Goal: Transaction & Acquisition: Purchase product/service

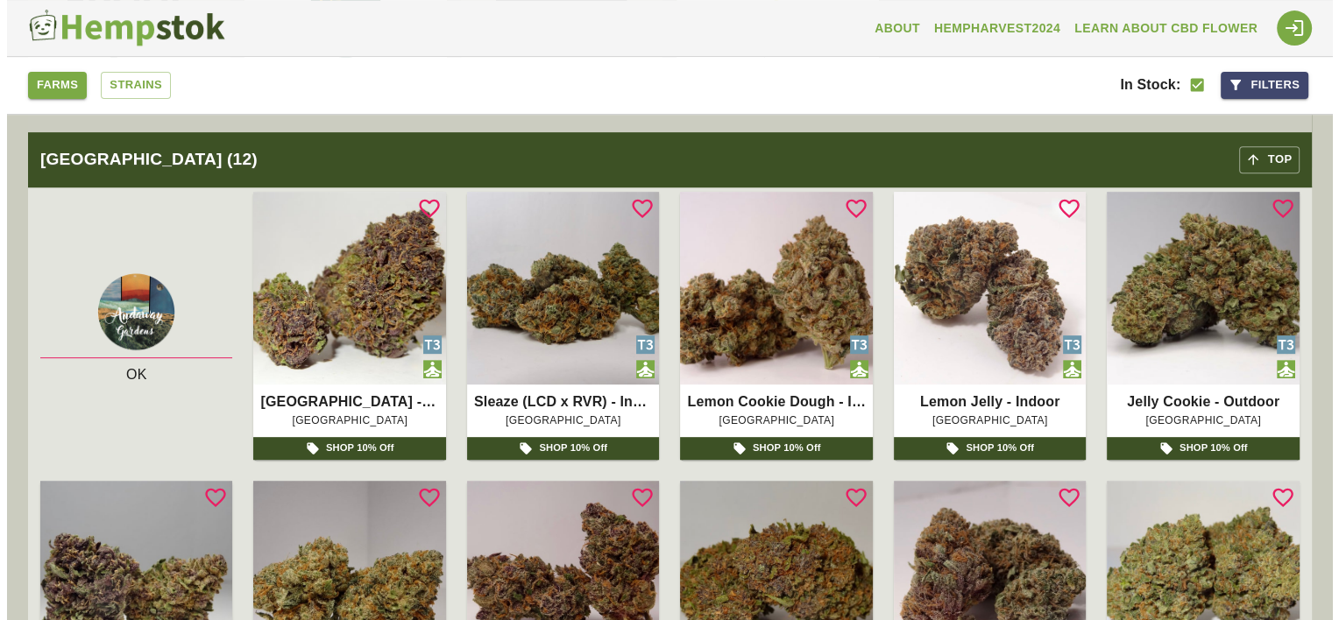
scroll to position [701, 0]
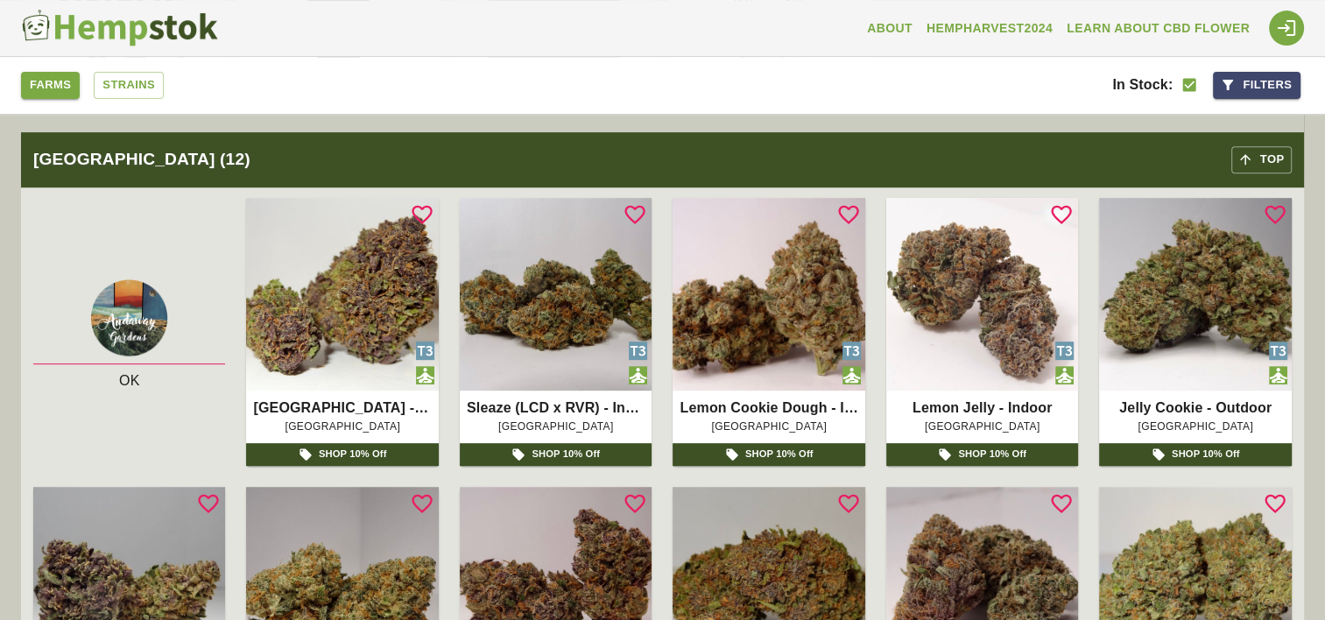
click at [985, 298] on img at bounding box center [983, 294] width 192 height 192
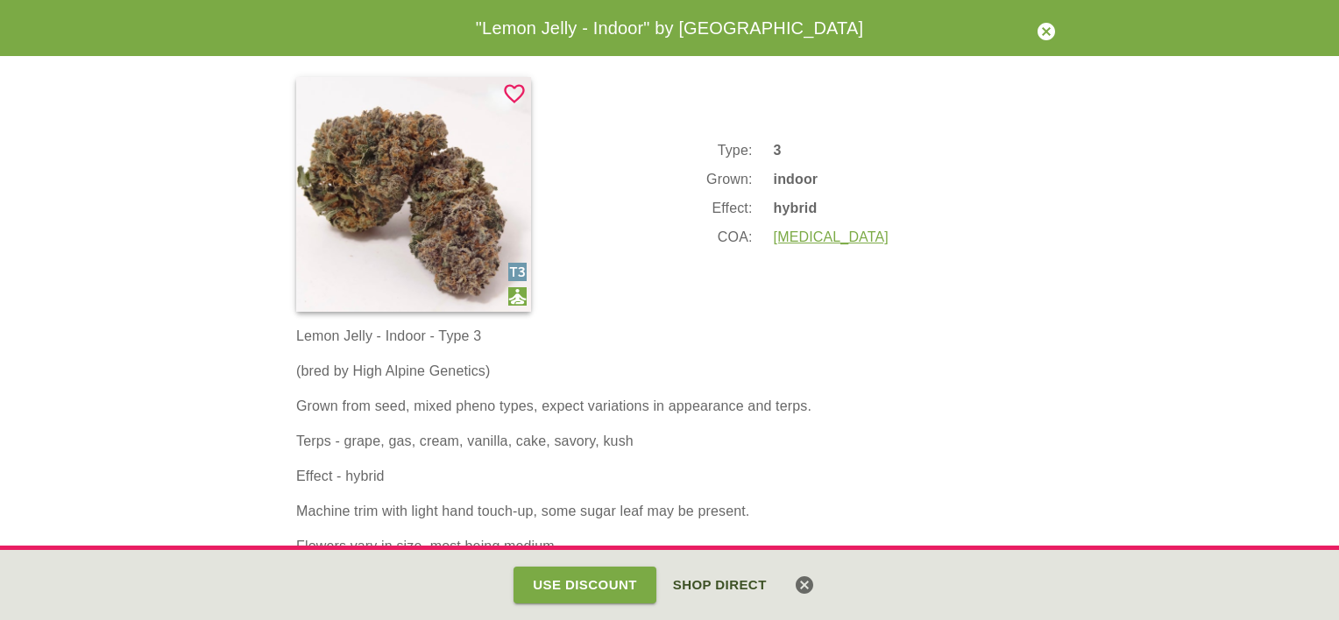
scroll to position [0, 0]
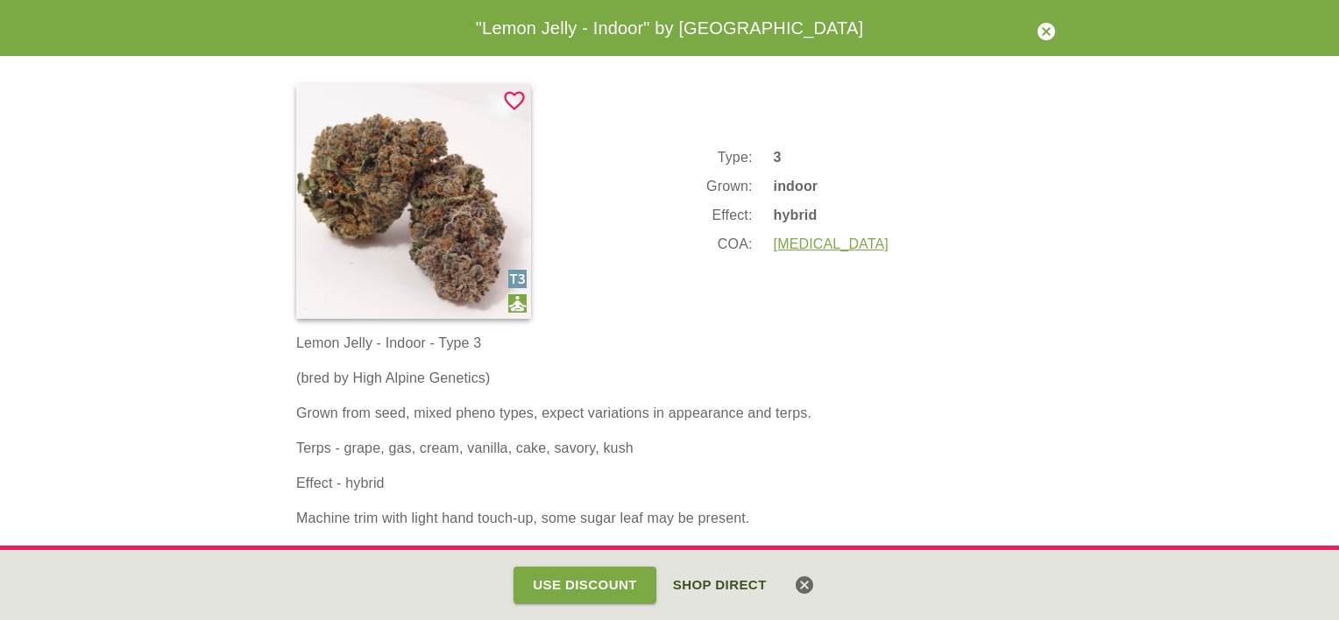
click at [1050, 31] on icon "button" at bounding box center [1046, 32] width 18 height 18
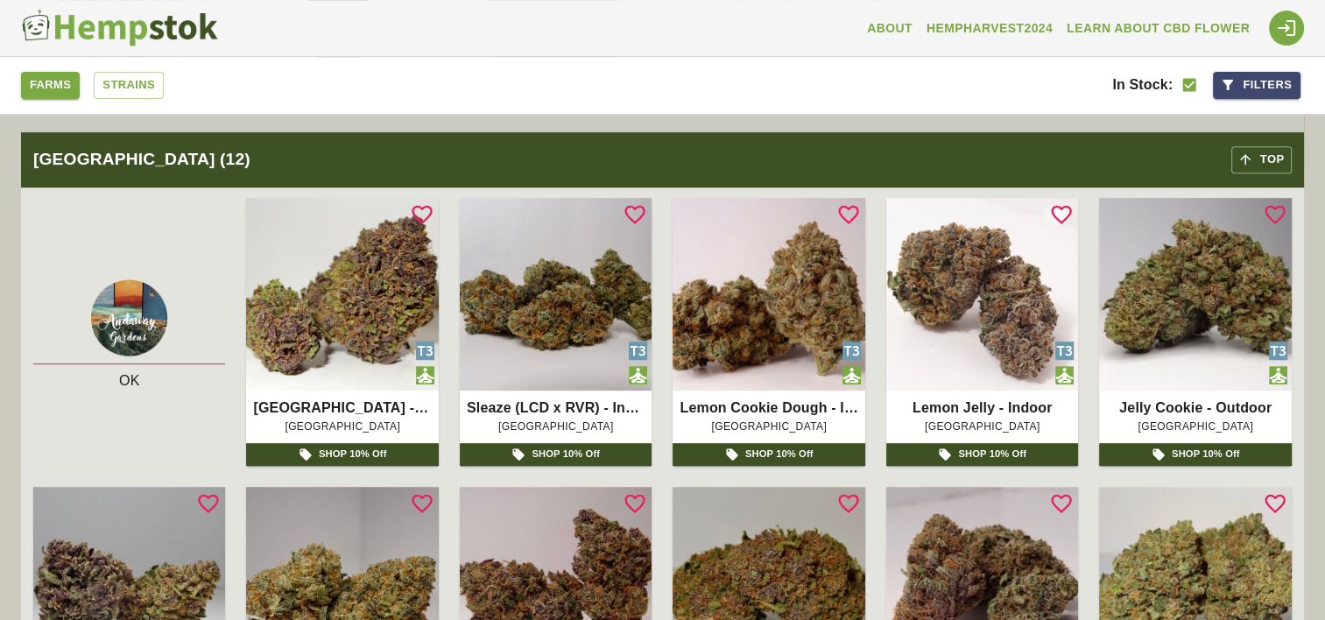
click at [984, 452] on p "SHOP 10% Off" at bounding box center [992, 454] width 68 height 15
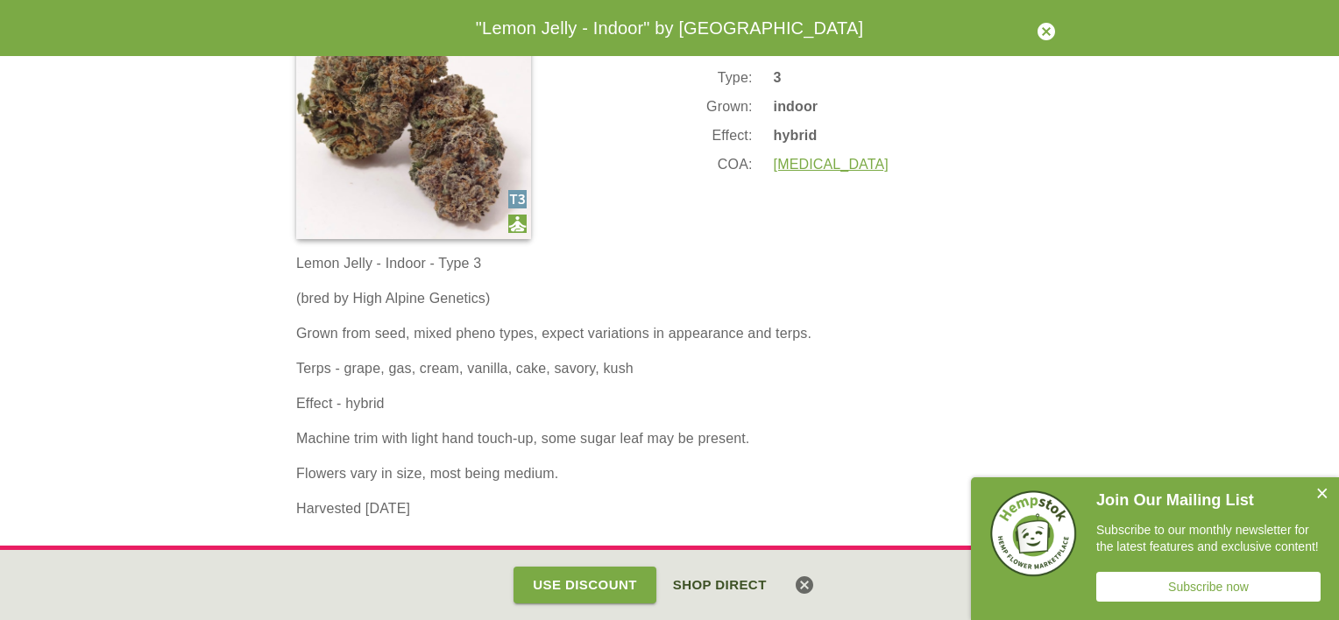
scroll to position [84, 0]
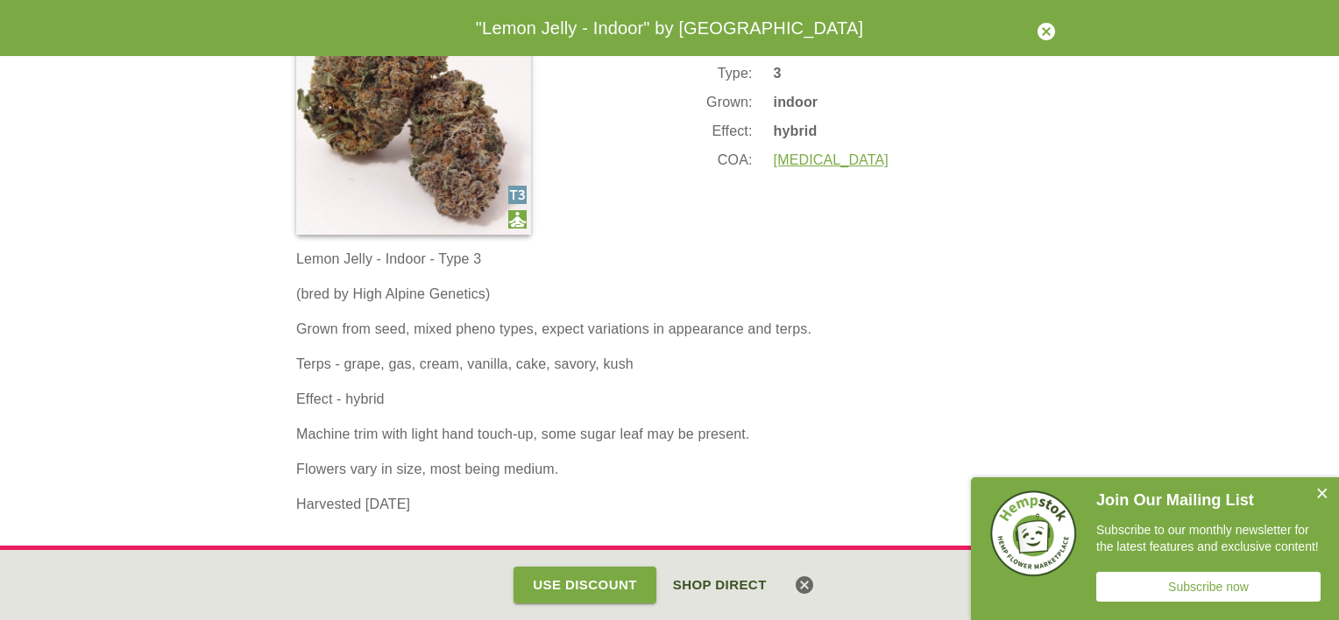
click at [1318, 491] on button "Close" at bounding box center [1321, 494] width 35 height 35
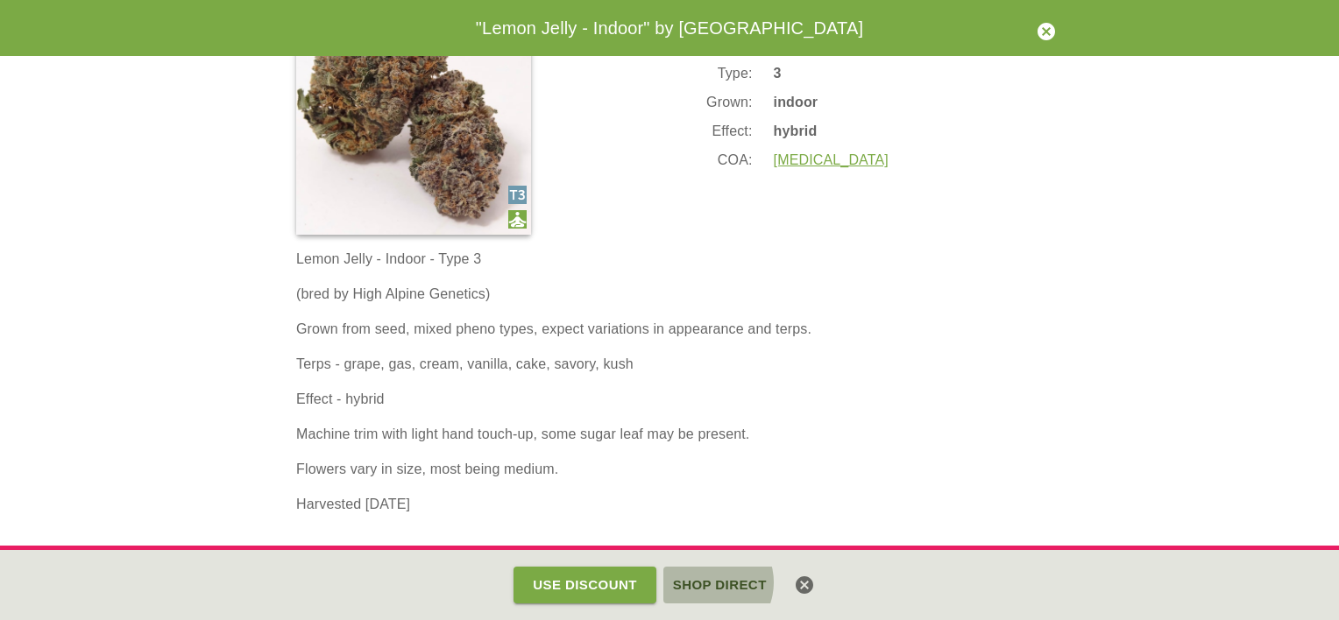
click at [706, 583] on button "Shop Direct" at bounding box center [719, 585] width 113 height 37
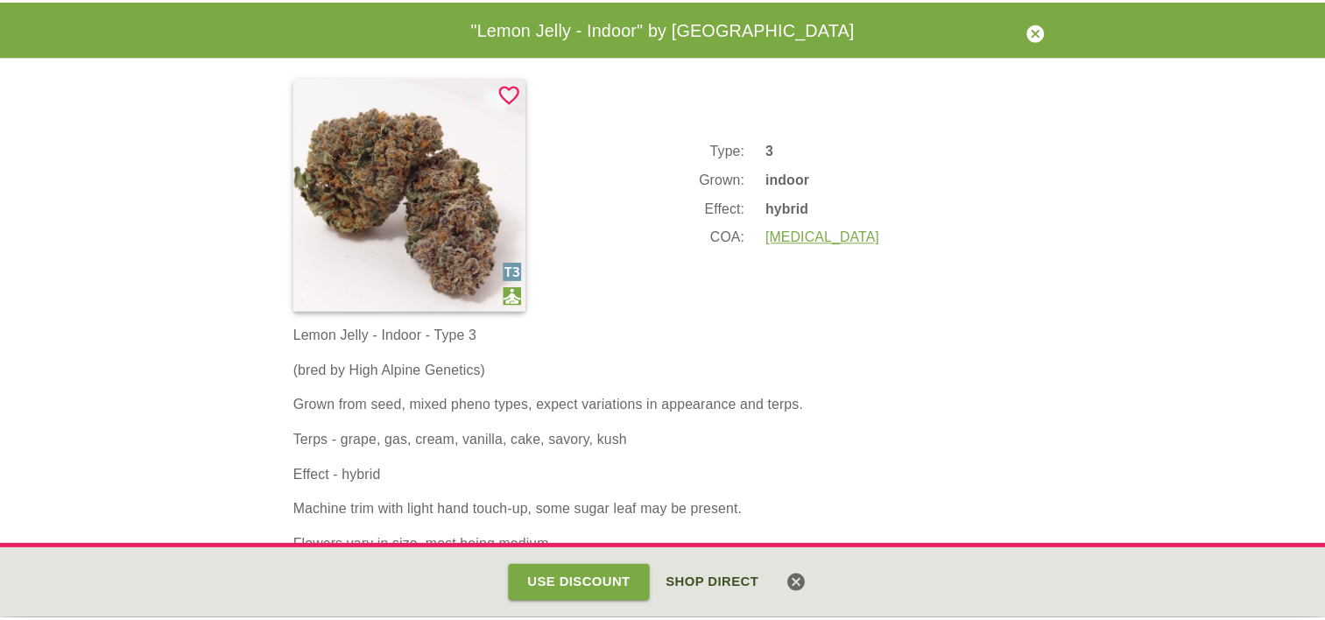
scroll to position [0, 0]
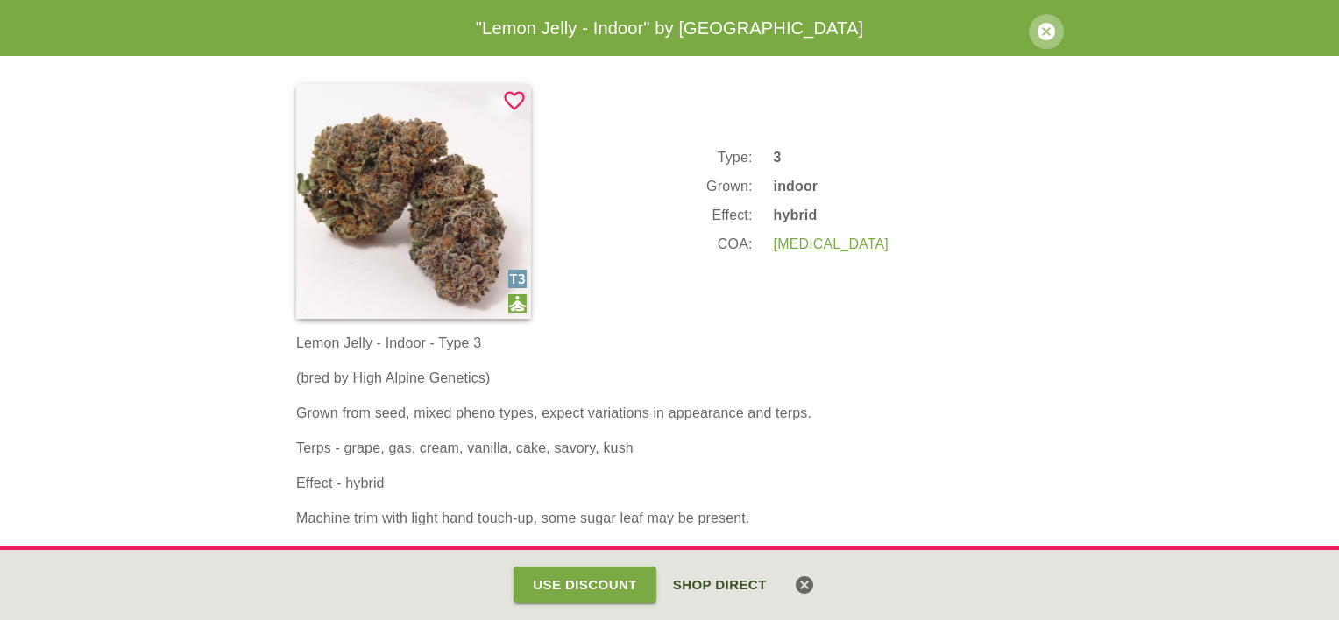
click at [1042, 28] on icon "button" at bounding box center [1045, 31] width 21 height 21
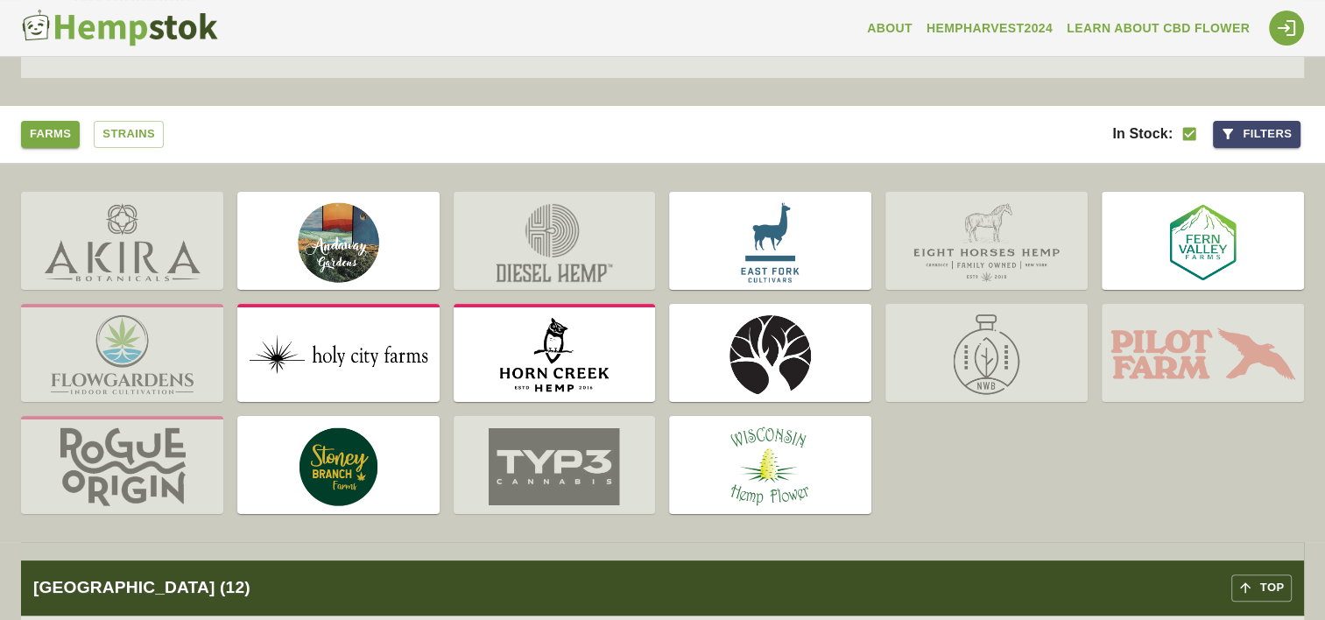
scroll to position [263, 0]
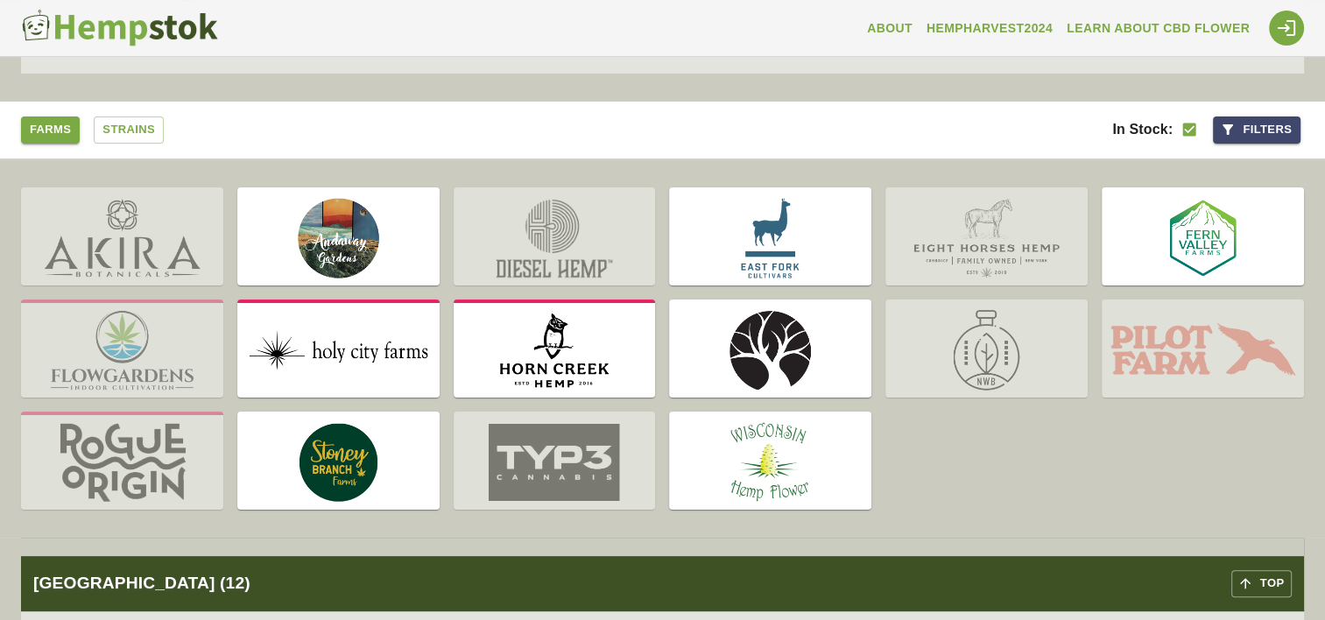
click at [553, 470] on img at bounding box center [555, 462] width 202 height 95
click at [555, 456] on img at bounding box center [555, 462] width 202 height 95
click at [607, 449] on img at bounding box center [555, 462] width 202 height 95
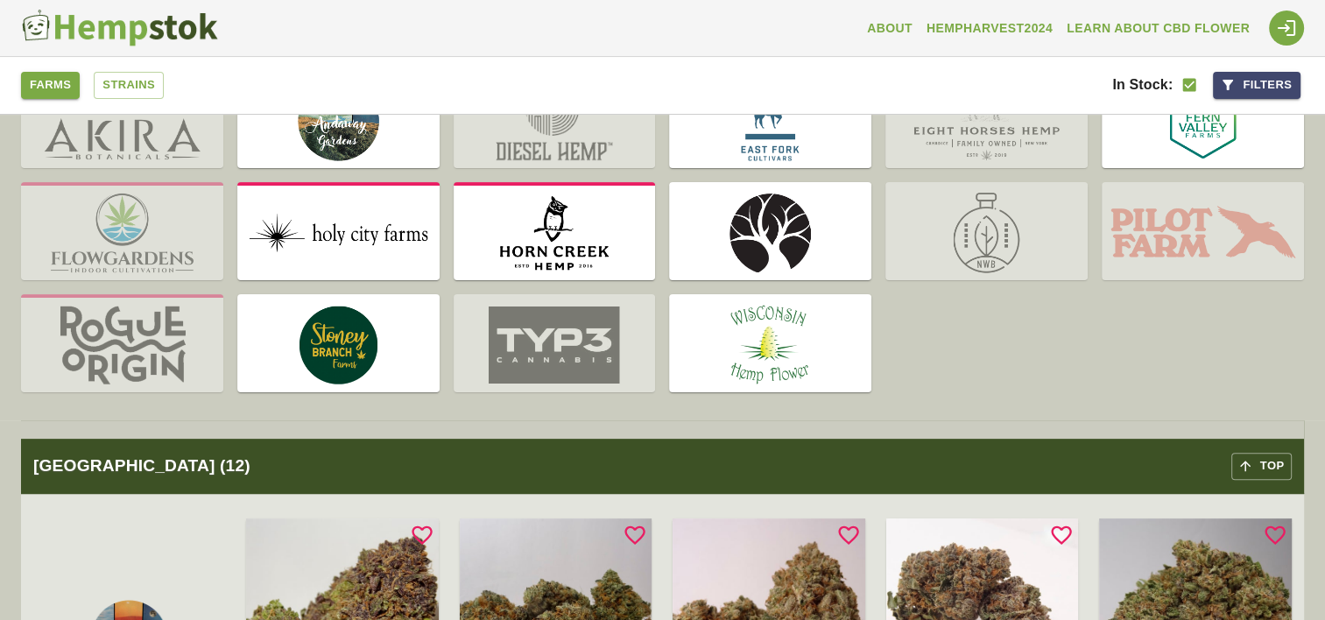
scroll to position [438, 0]
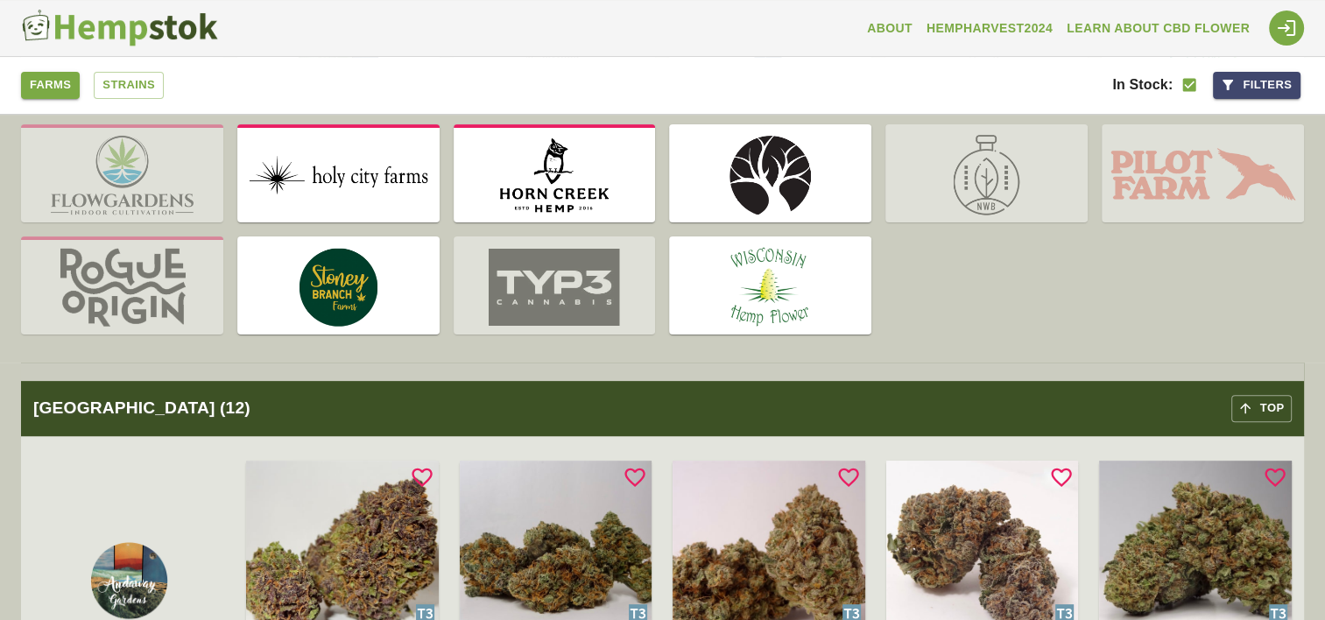
click at [335, 285] on img at bounding box center [338, 287] width 202 height 95
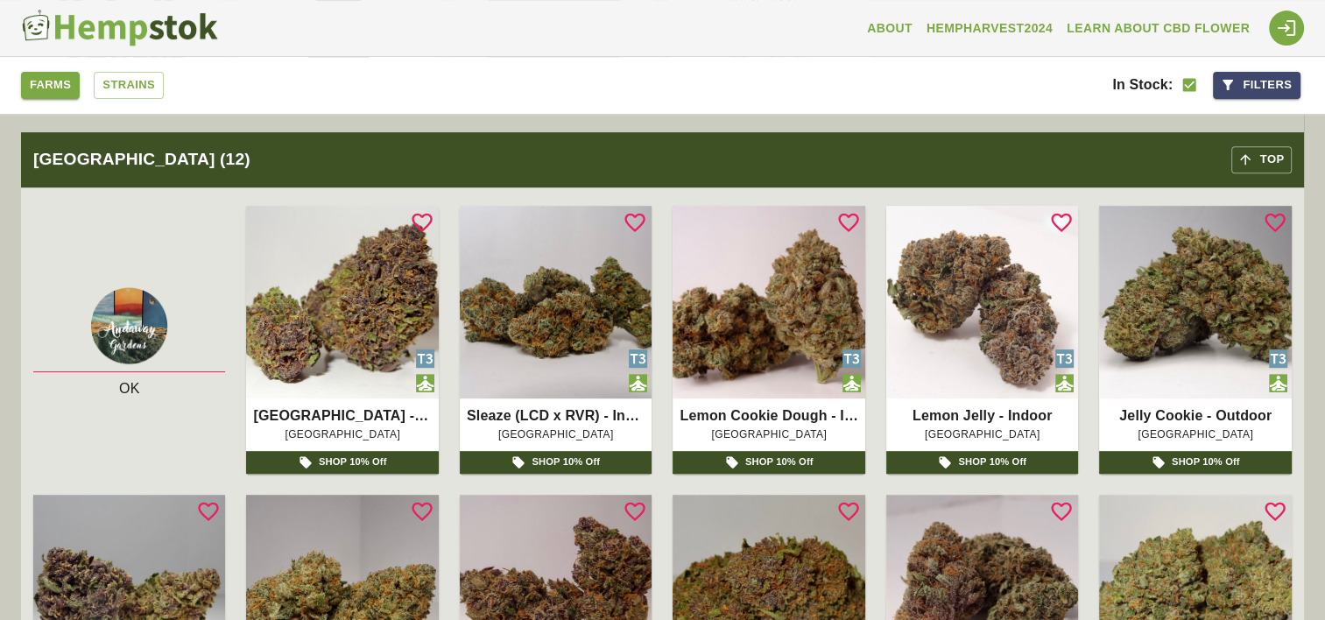
scroll to position [701, 0]
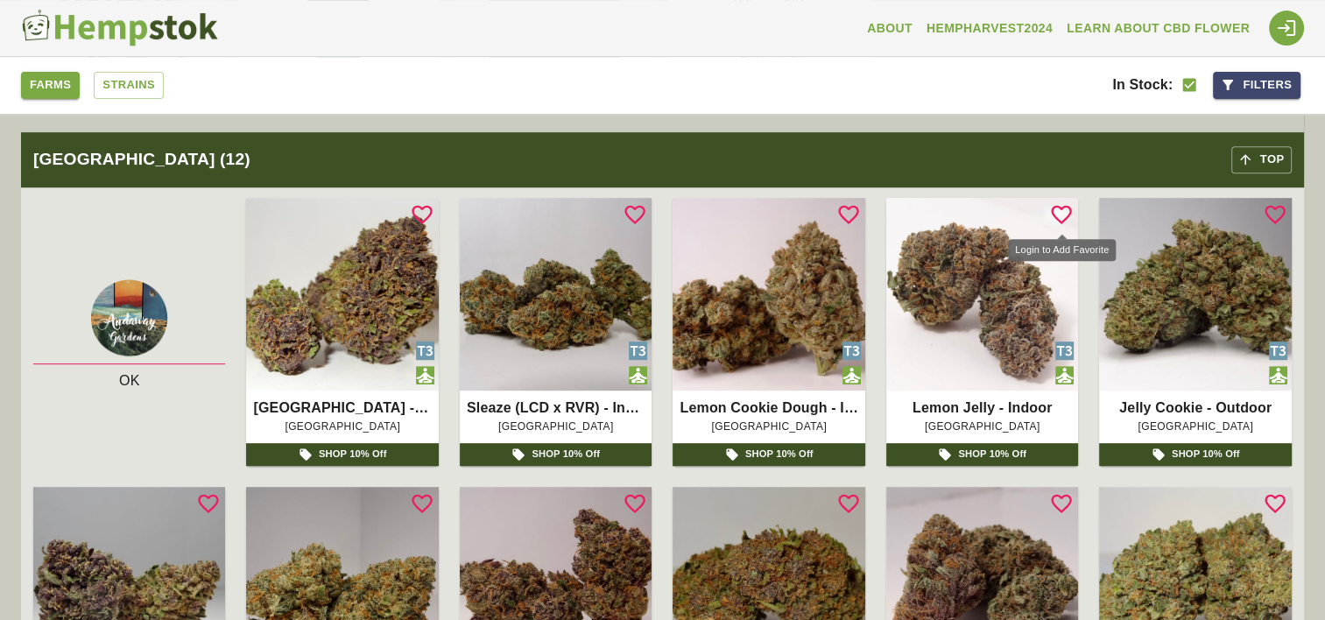
click at [1062, 214] on icon "Login to Add Favorite" at bounding box center [1061, 214] width 25 height 25
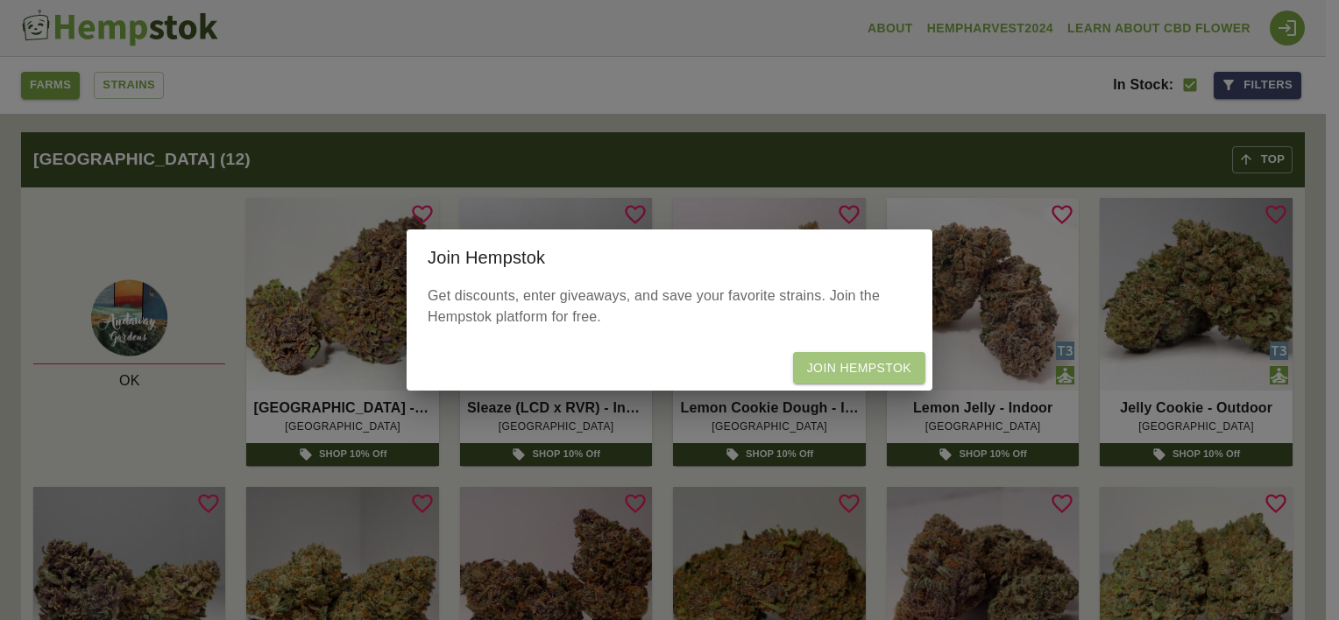
click at [876, 368] on link "Join Hempstok" at bounding box center [859, 368] width 132 height 32
click at [844, 363] on link "Join Hempstok" at bounding box center [859, 368] width 132 height 32
click at [943, 214] on div "Join Hempstok Get discounts, enter giveaways, and save your favorite strains. J…" at bounding box center [669, 310] width 1339 height 620
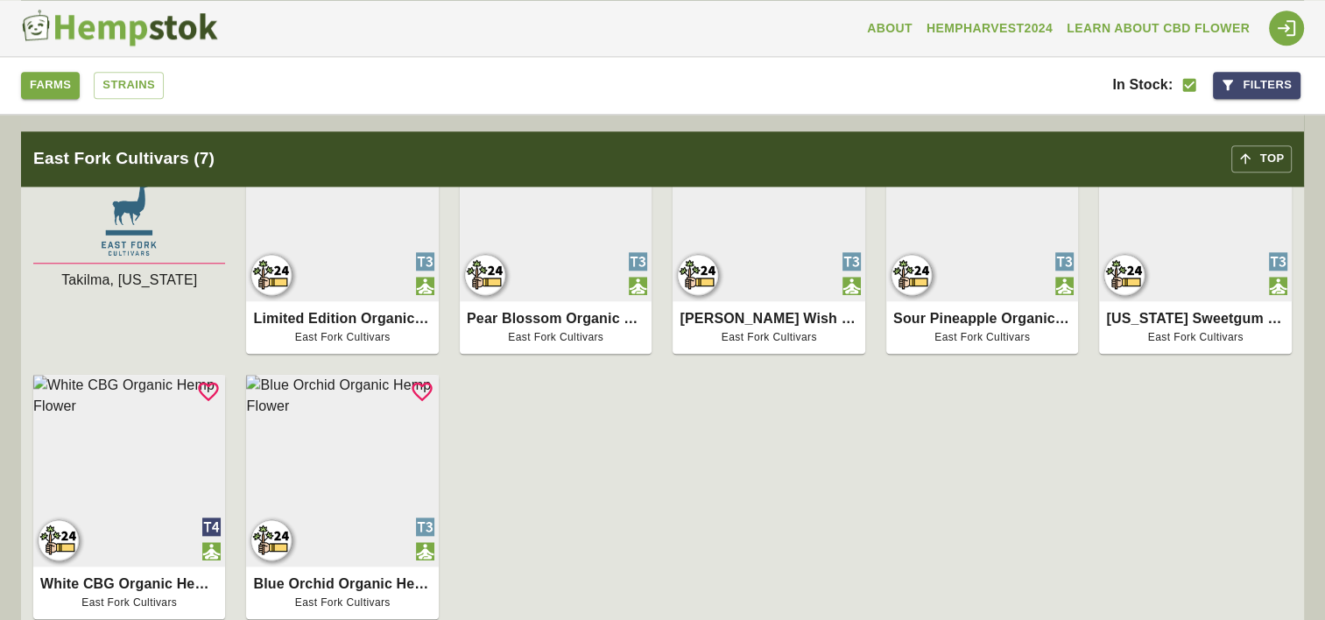
scroll to position [1577, 0]
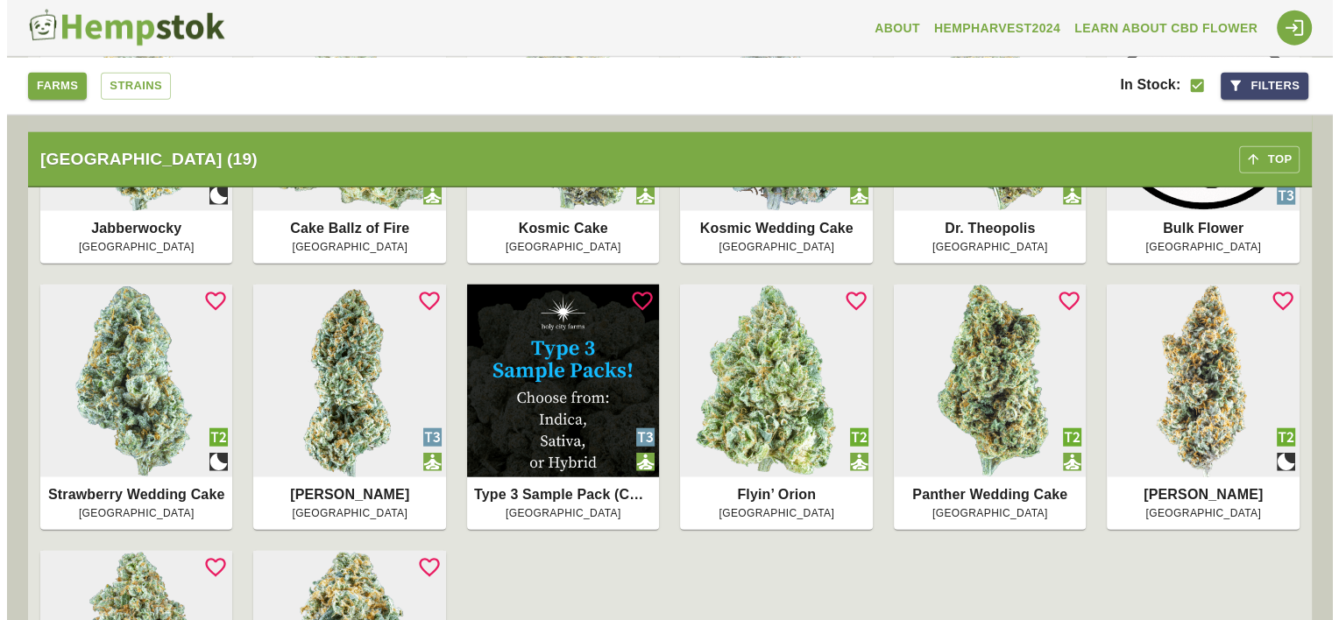
scroll to position [4205, 0]
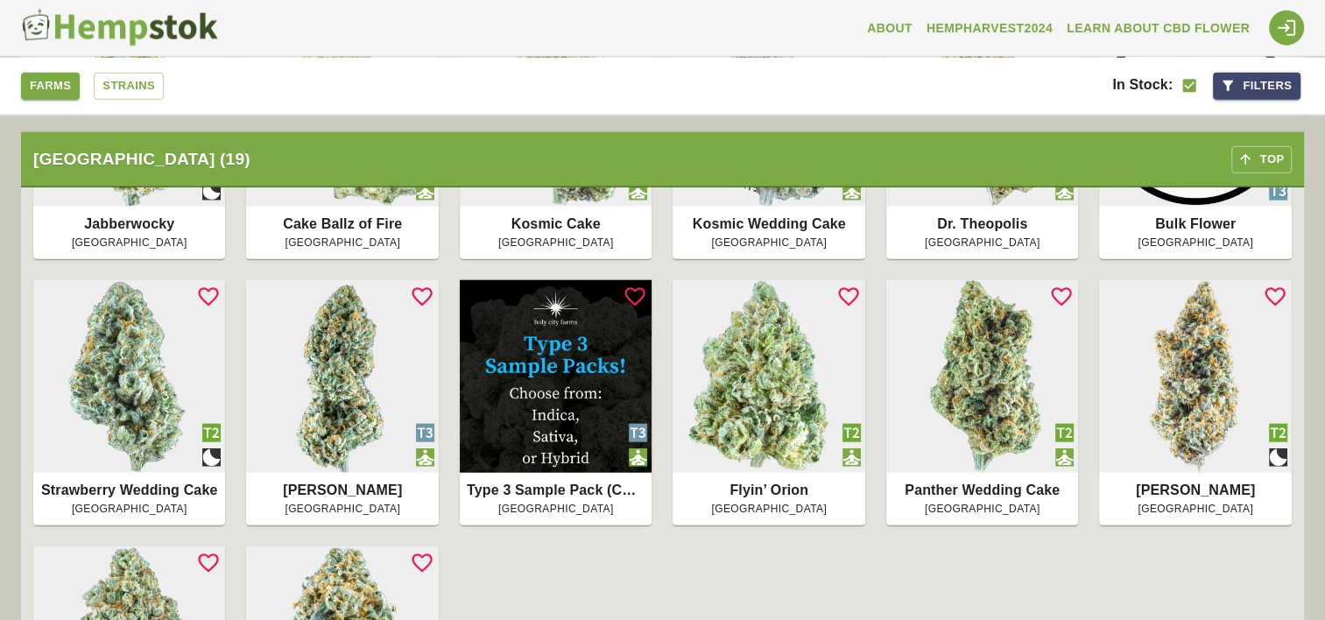
click at [132, 368] on img at bounding box center [129, 376] width 192 height 192
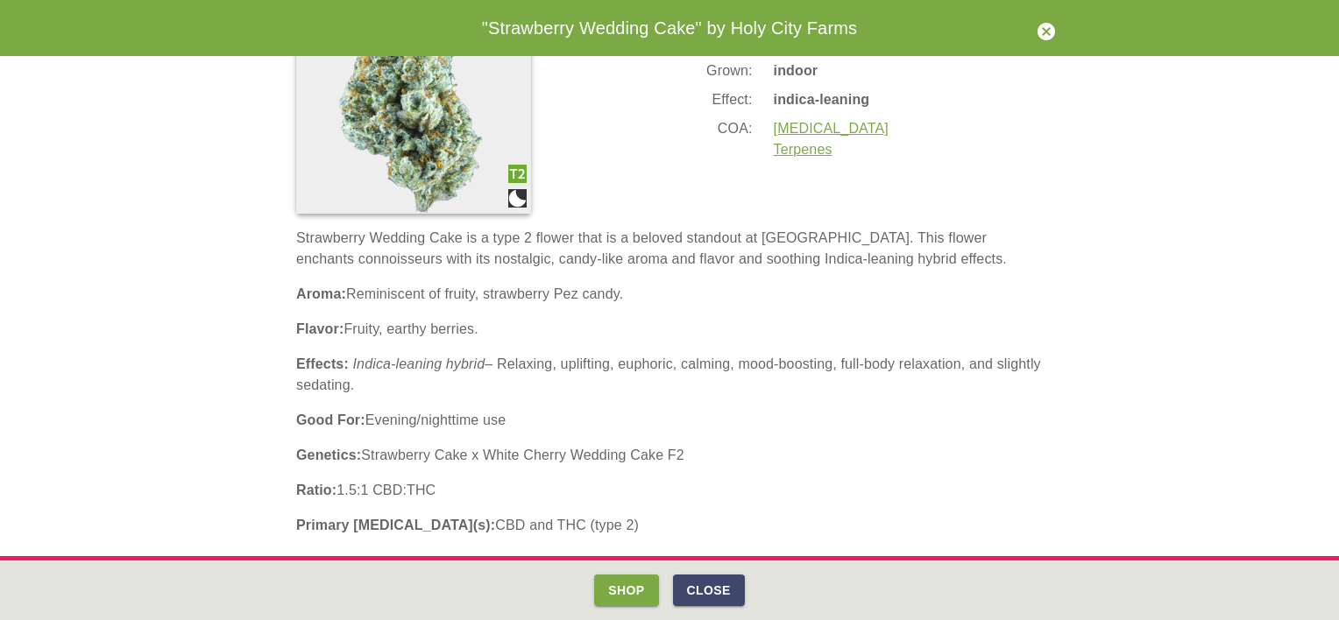
scroll to position [117, 0]
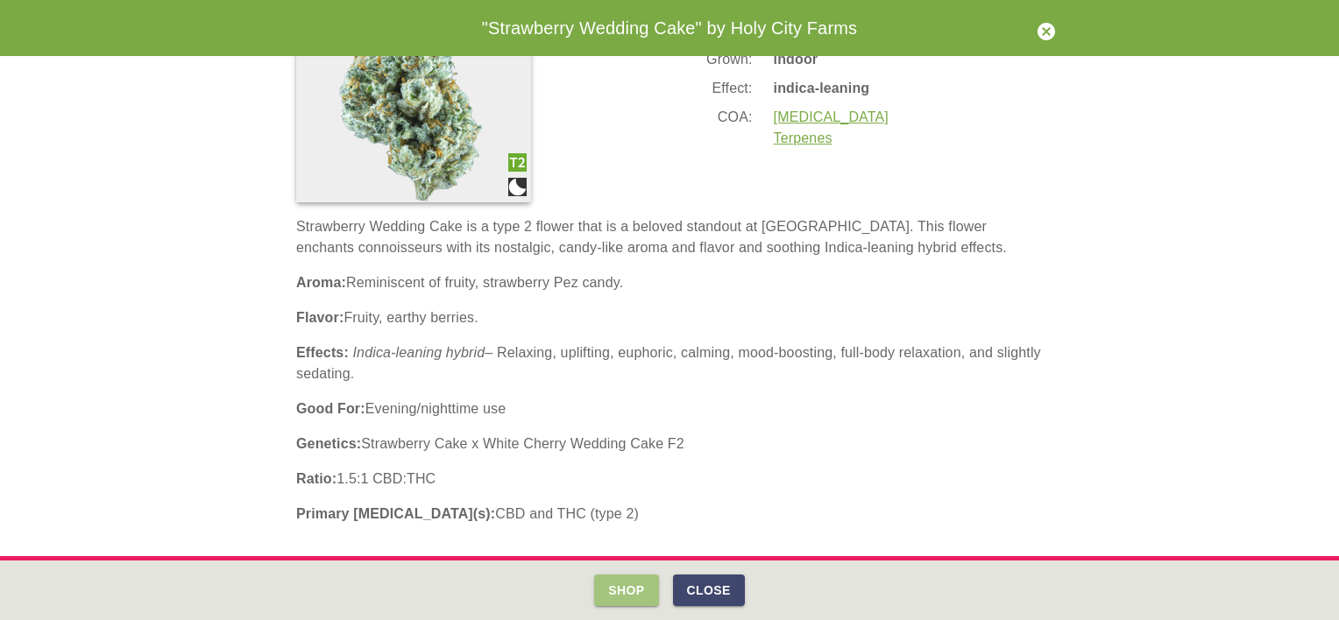
click at [625, 587] on button "Shop" at bounding box center [626, 591] width 64 height 32
